Goal: Transaction & Acquisition: Obtain resource

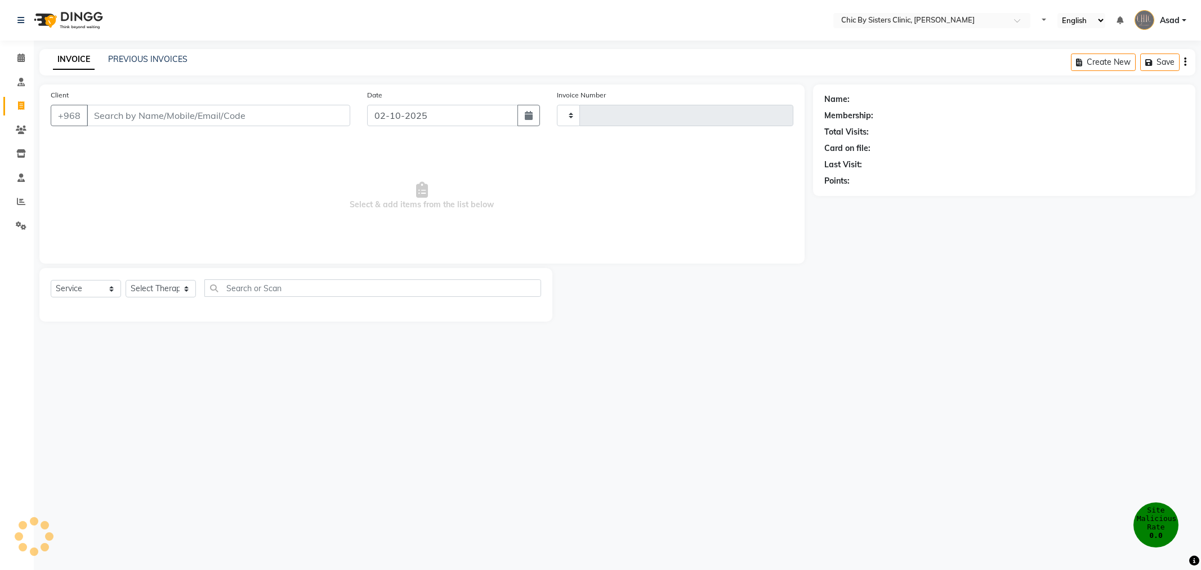
select select "service"
type input "2447"
select select "6348"
click at [23, 155] on icon at bounding box center [21, 153] width 10 height 8
select select
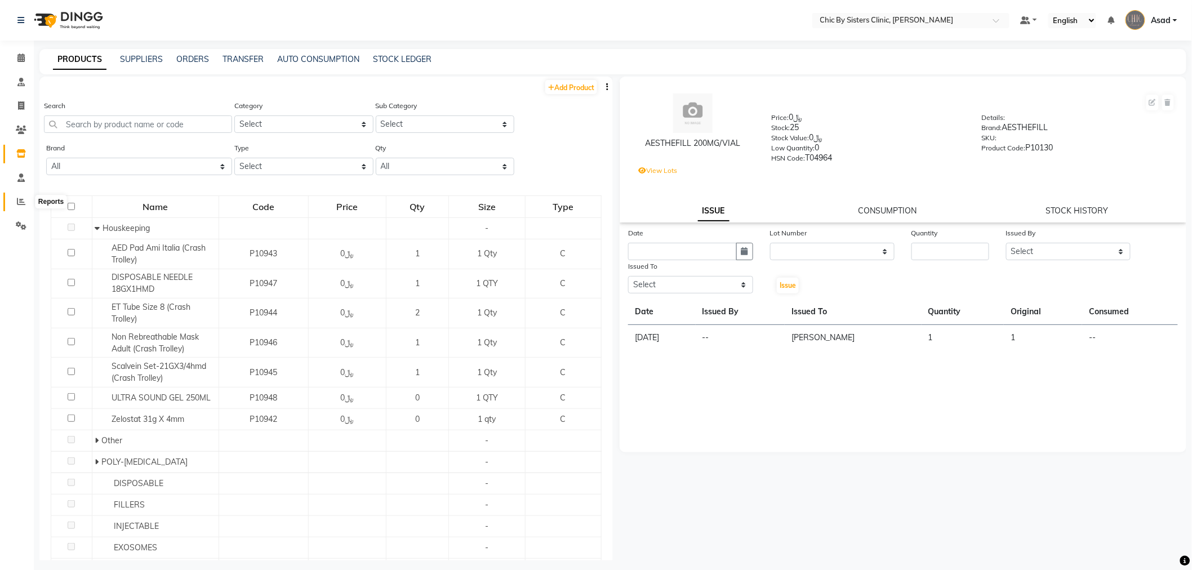
click at [17, 195] on span at bounding box center [21, 201] width 20 height 13
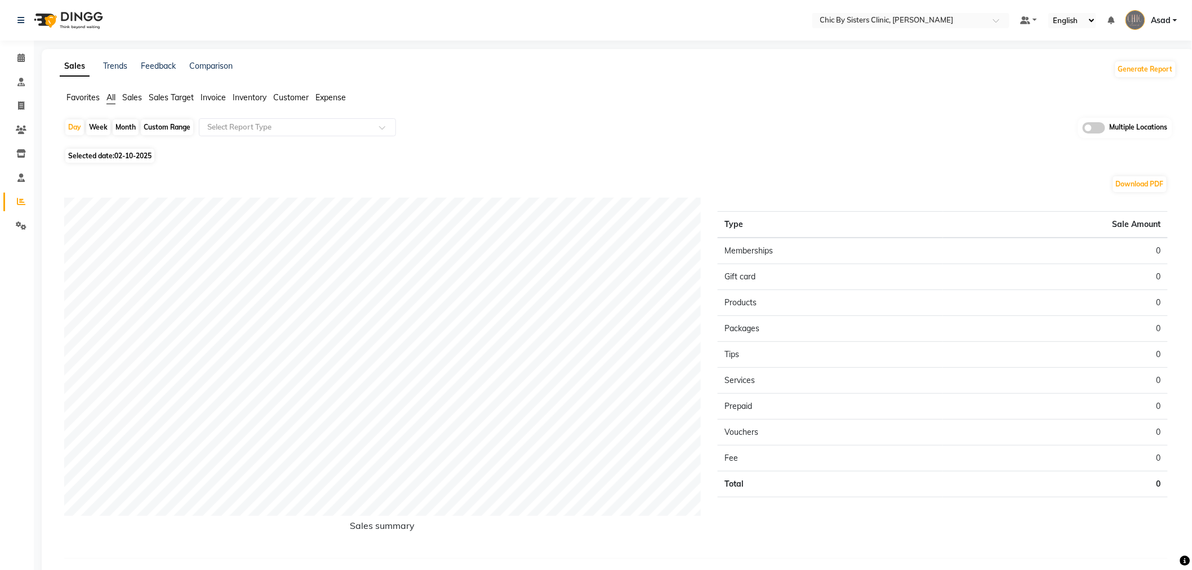
click at [124, 128] on div "Month" at bounding box center [126, 127] width 26 height 16
select select "10"
select select "2025"
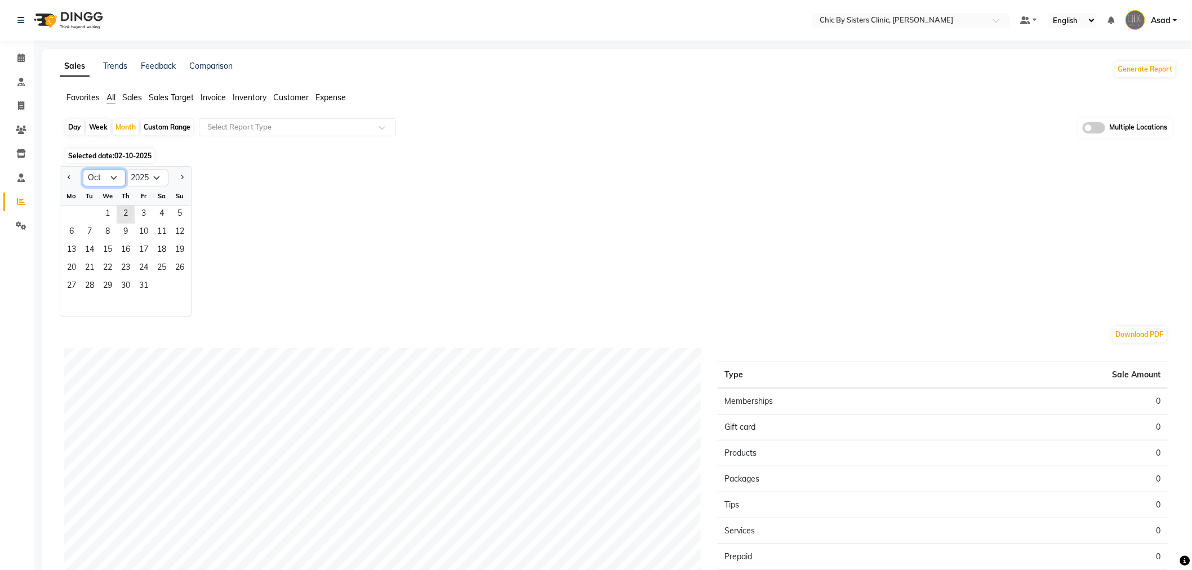
click at [115, 176] on select "Jan Feb Mar Apr May Jun [DATE] Aug Sep Oct Nov Dec" at bounding box center [104, 178] width 43 height 17
select select "9"
click at [83, 170] on select "Jan Feb Mar Apr May Jun [DATE] Aug Sep Oct Nov Dec" at bounding box center [104, 178] width 43 height 17
click at [77, 210] on span "1" at bounding box center [72, 215] width 18 height 18
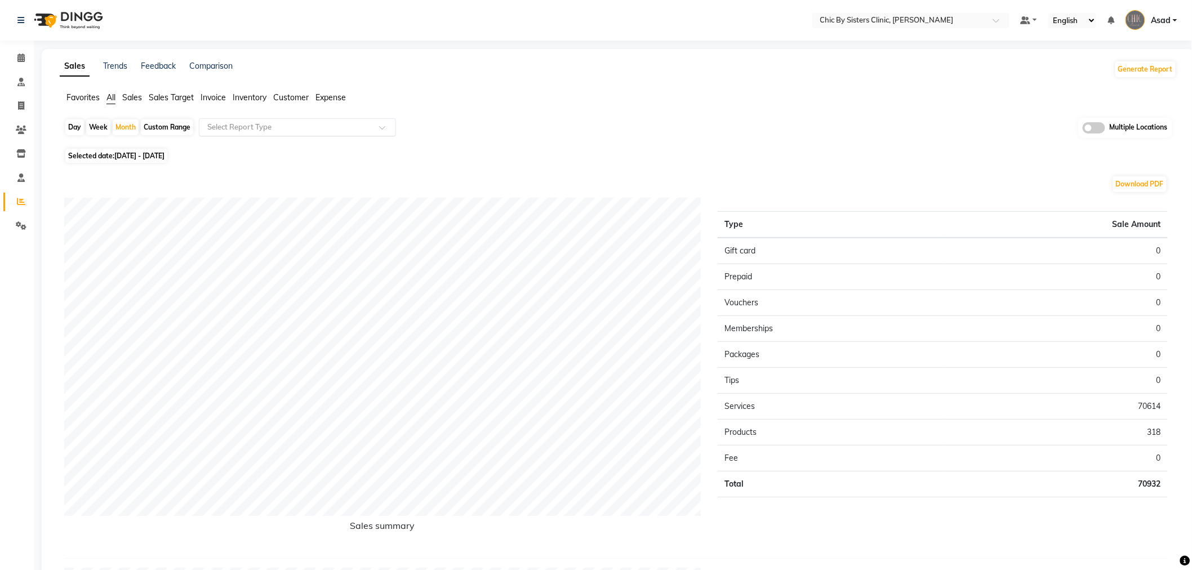
click at [302, 122] on input "text" at bounding box center [286, 127] width 162 height 11
click at [74, 100] on span "Favorites" at bounding box center [82, 97] width 33 height 10
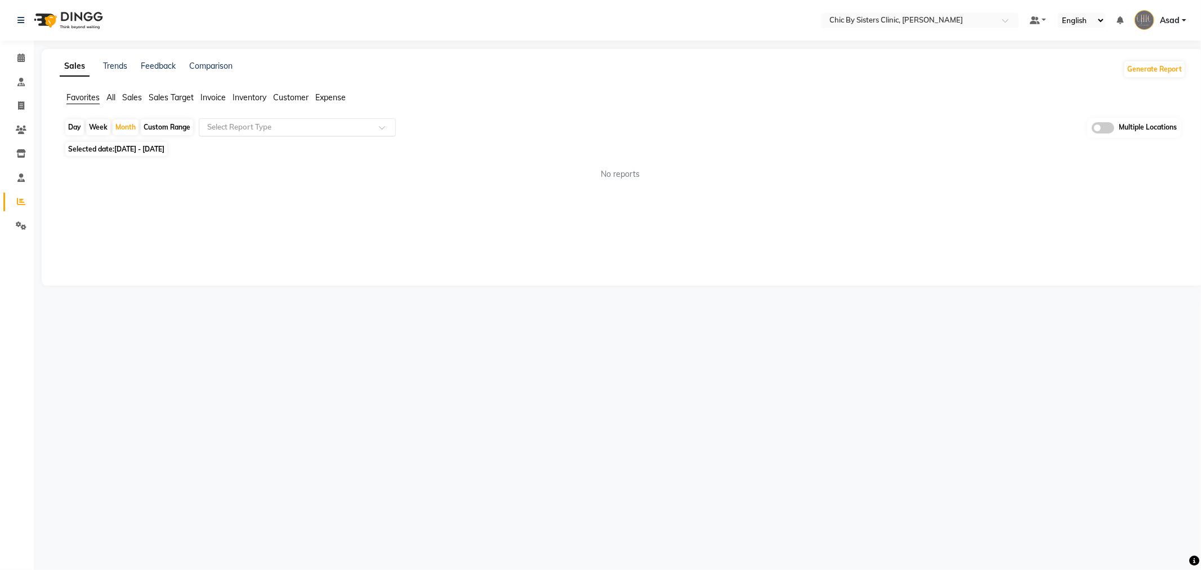
click at [265, 130] on input "text" at bounding box center [286, 127] width 162 height 11
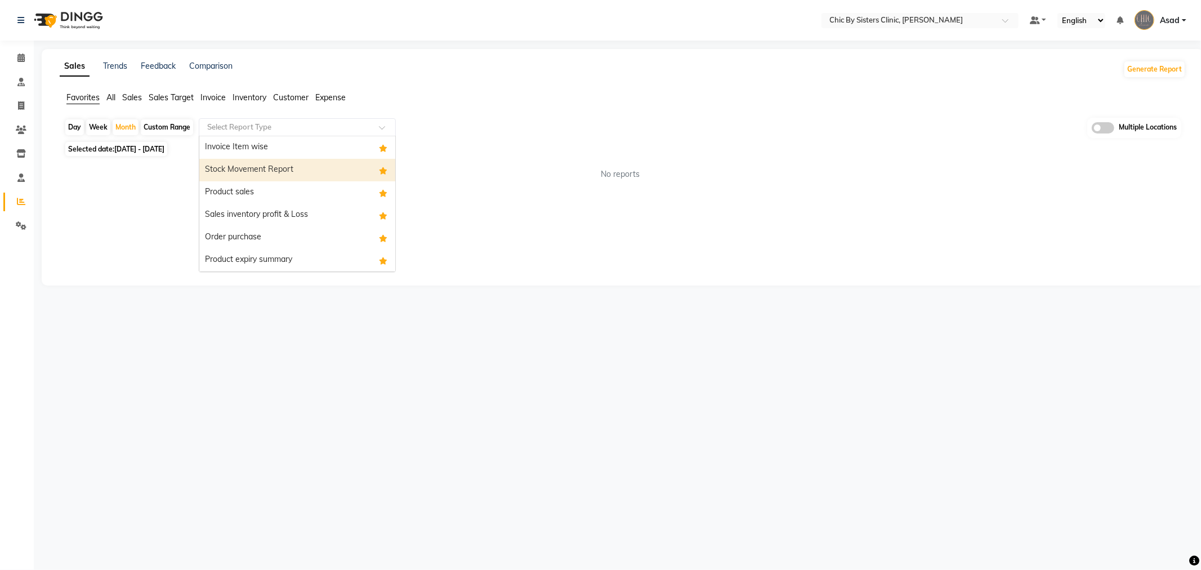
click at [271, 160] on div "Stock Movement Report" at bounding box center [297, 170] width 196 height 23
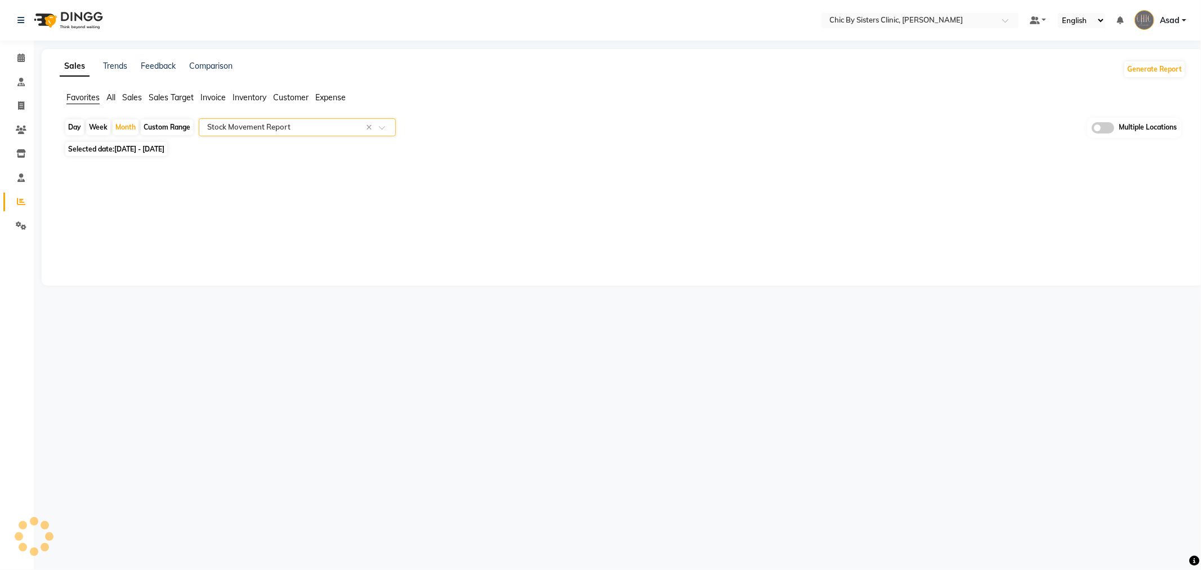
select select "full_report"
select select "csv"
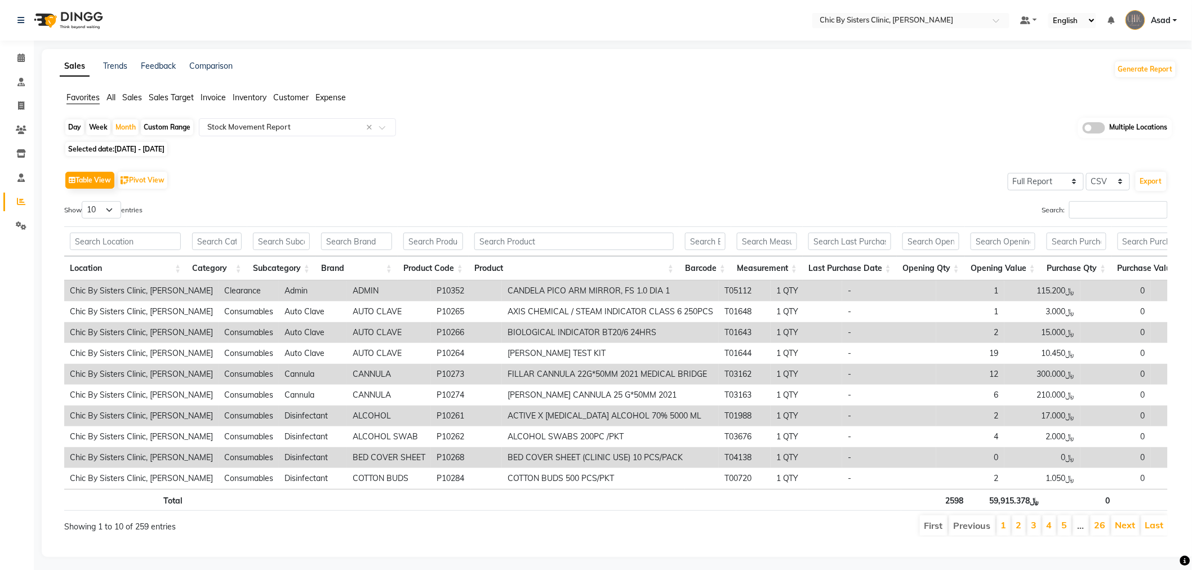
click at [1096, 126] on span at bounding box center [1094, 127] width 23 height 11
click at [1083, 130] on input "checkbox" at bounding box center [1083, 130] width 0 height 0
click at [552, 126] on span "Chic By Sisters Clinic, Al Sarooj x" at bounding box center [540, 128] width 260 height 19
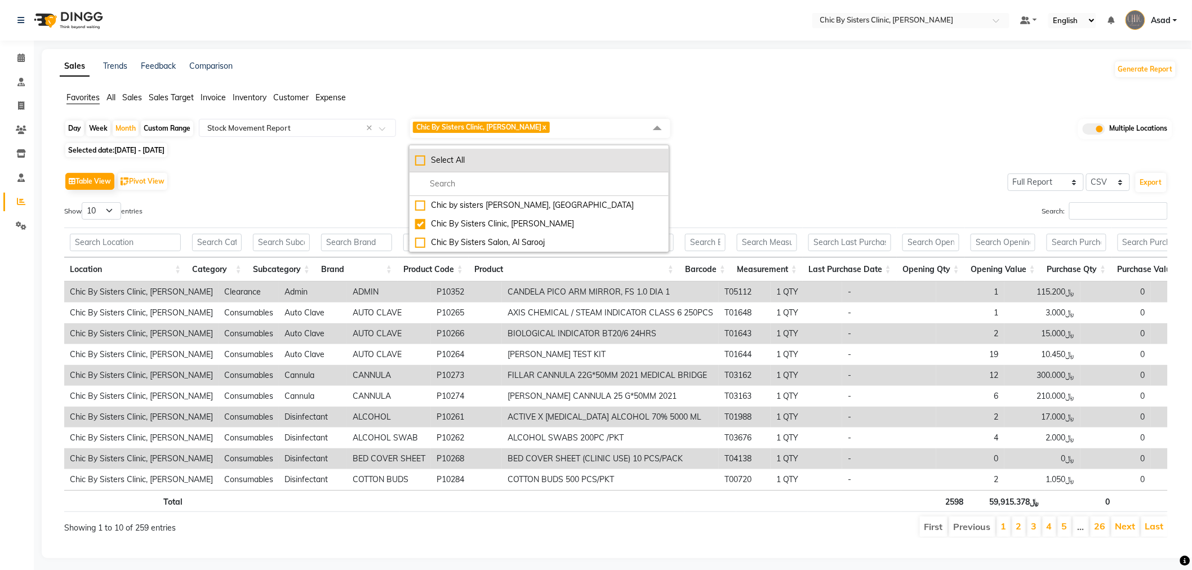
click at [440, 165] on div "Select All" at bounding box center [539, 160] width 248 height 12
checkbox input "true"
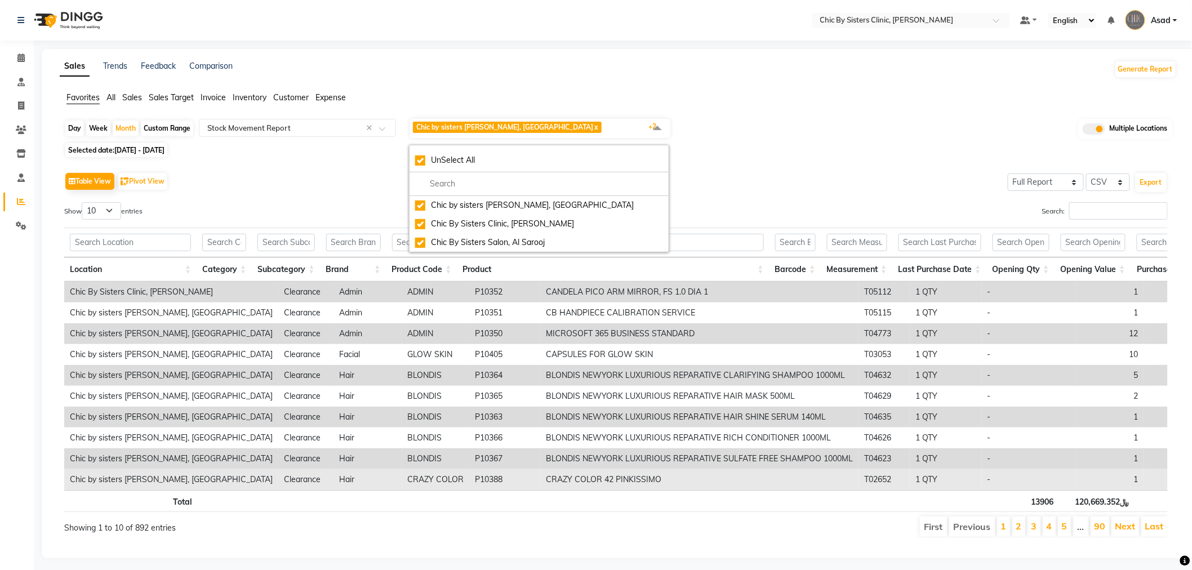
drag, startPoint x: 418, startPoint y: 492, endPoint x: 738, endPoint y: 484, distance: 320.0
